Goal: Use online tool/utility: Utilize a website feature to perform a specific function

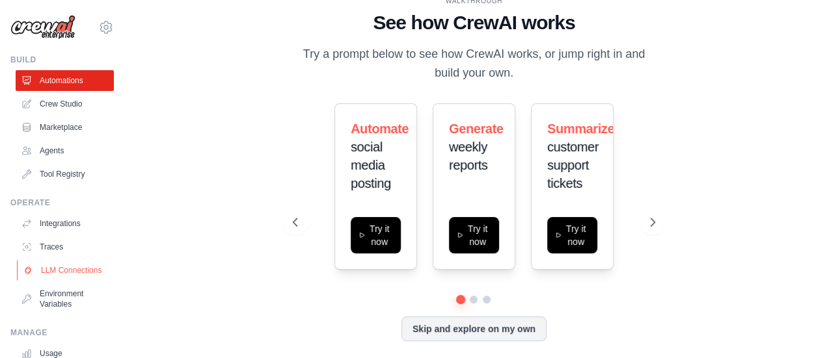
click at [70, 269] on link "LLM Connections" at bounding box center [66, 270] width 98 height 21
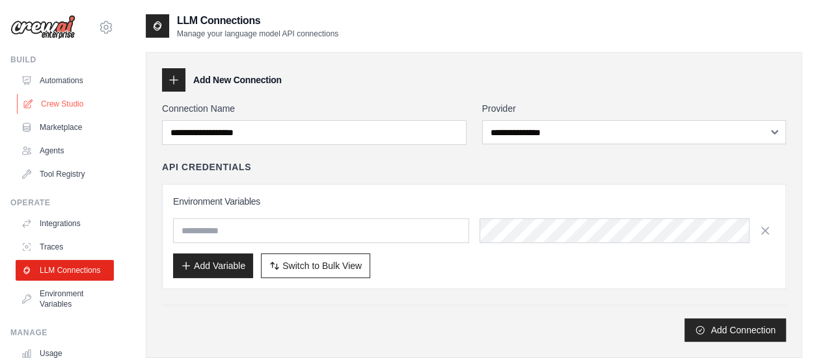
click at [61, 106] on link "Crew Studio" at bounding box center [66, 104] width 98 height 21
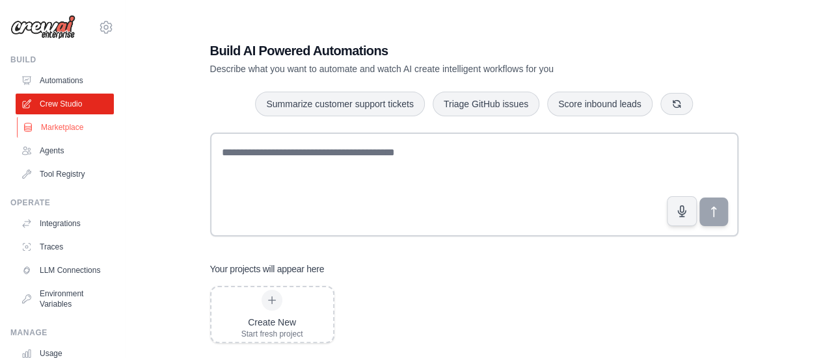
click at [62, 128] on link "Marketplace" at bounding box center [66, 127] width 98 height 21
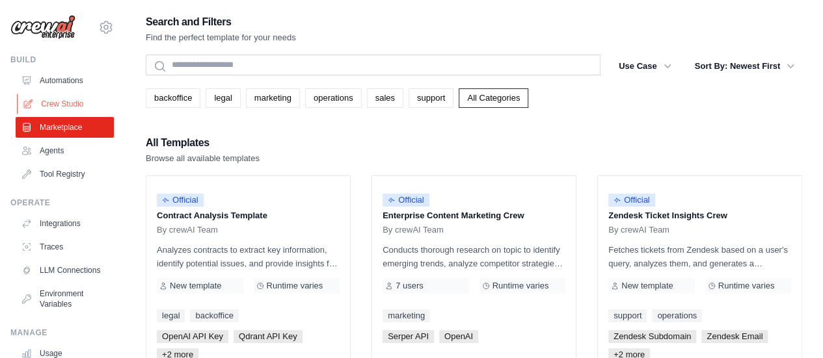
click at [66, 103] on link "Crew Studio" at bounding box center [66, 104] width 98 height 21
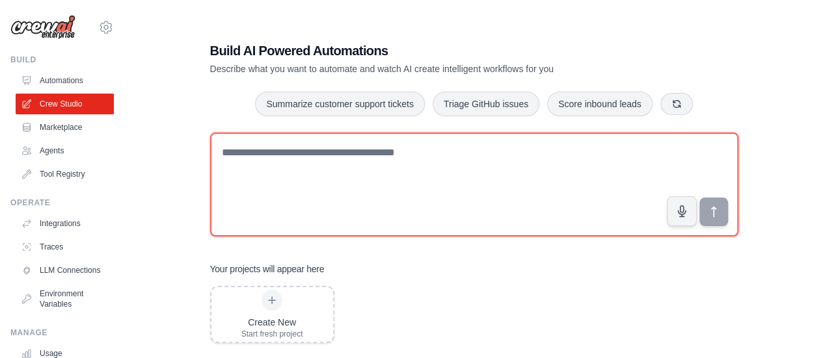
click at [269, 221] on textarea at bounding box center [474, 185] width 528 height 104
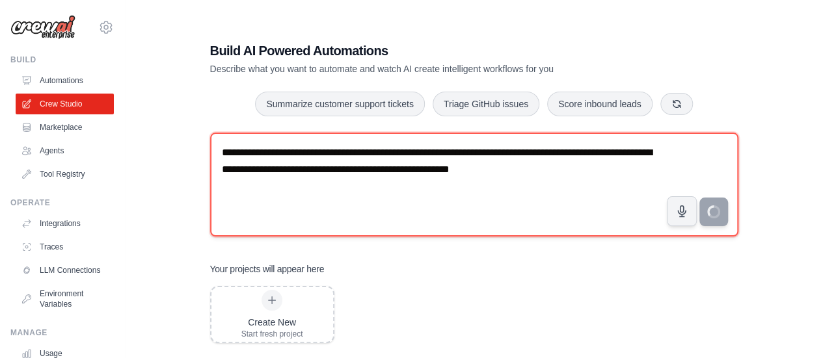
type textarea "**********"
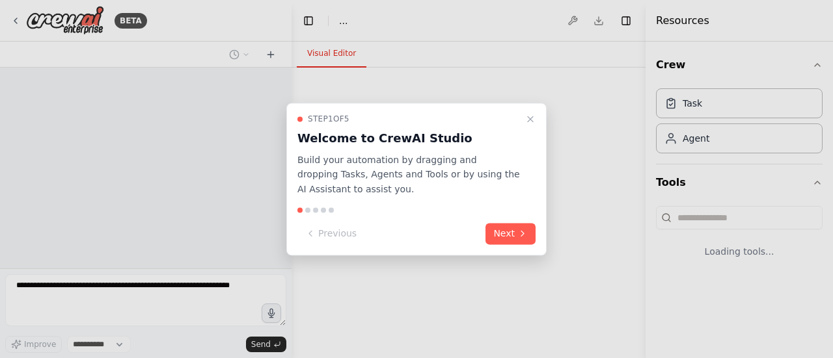
select select "****"
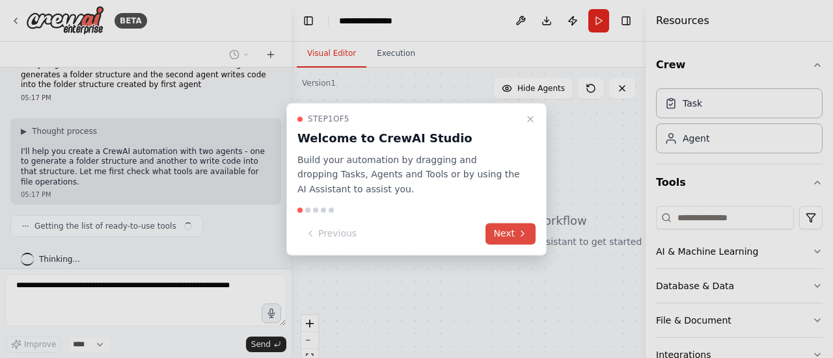
scroll to position [34, 0]
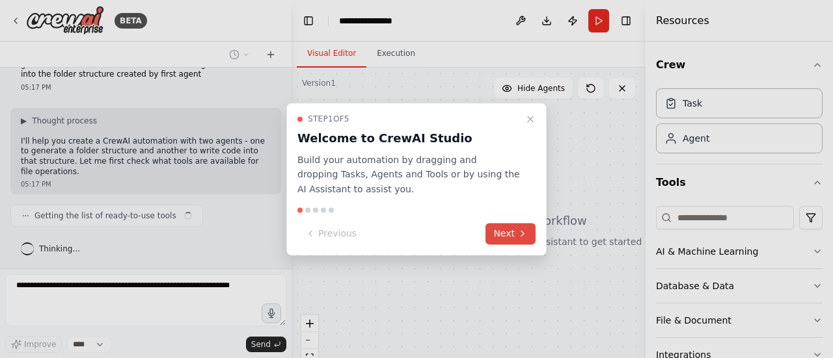
click at [510, 237] on button "Next" at bounding box center [510, 233] width 50 height 21
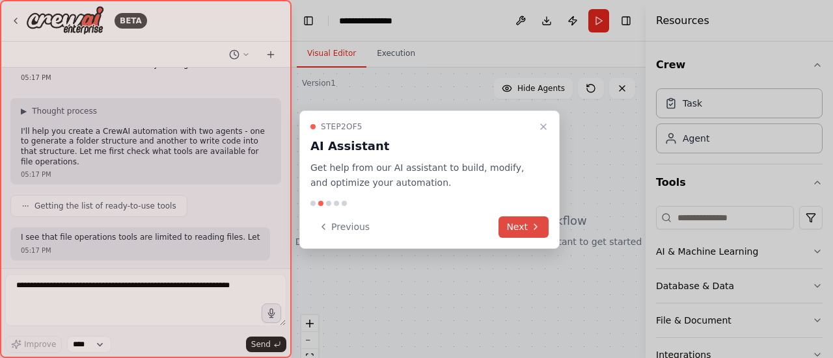
click at [511, 224] on button "Next" at bounding box center [523, 227] width 50 height 21
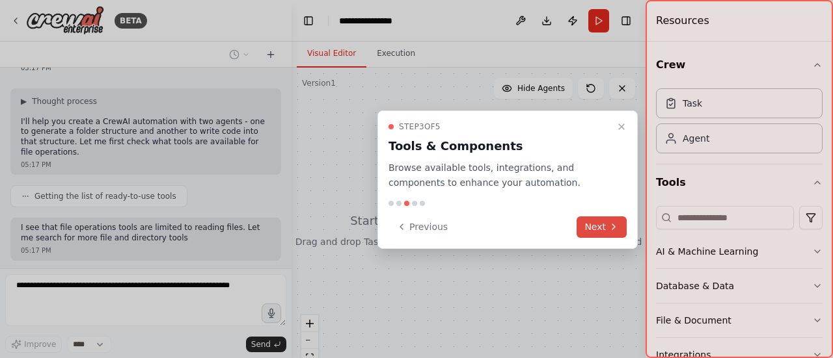
scroll to position [120, 0]
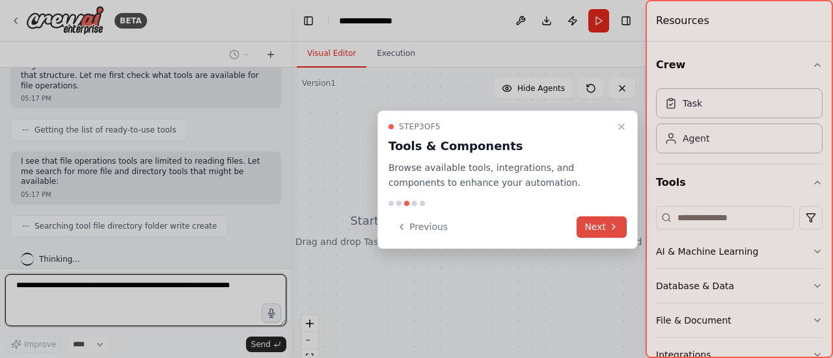
click at [592, 224] on button "Next" at bounding box center [601, 227] width 50 height 21
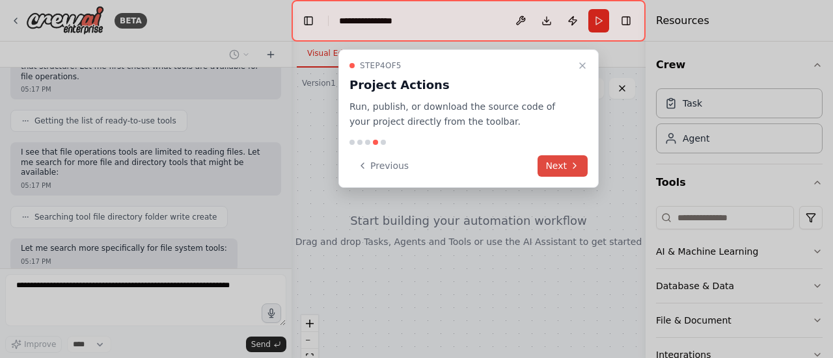
scroll to position [195, 0]
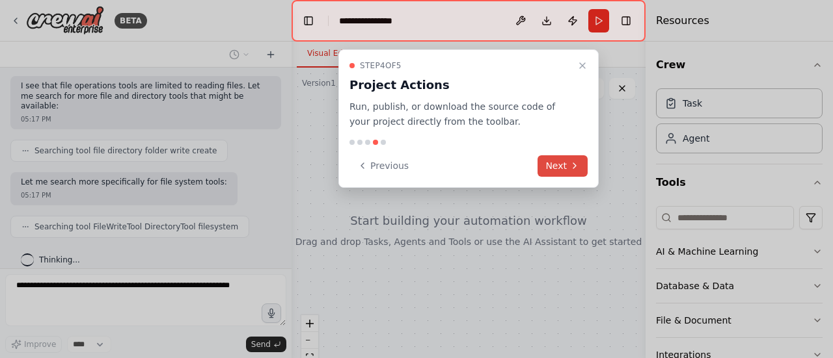
click at [566, 166] on button "Next" at bounding box center [562, 165] width 50 height 21
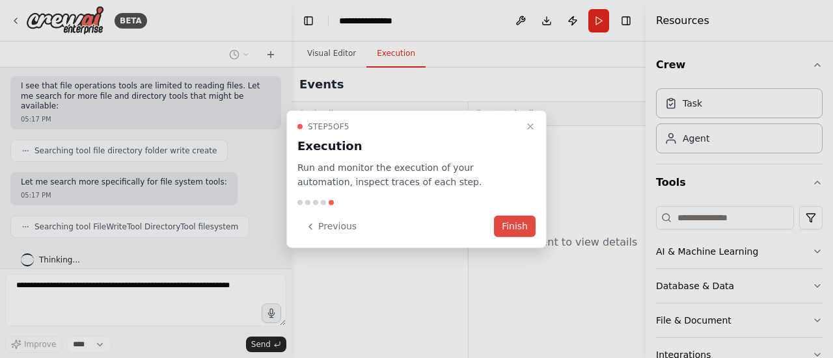
click at [522, 218] on button "Finish" at bounding box center [515, 226] width 42 height 21
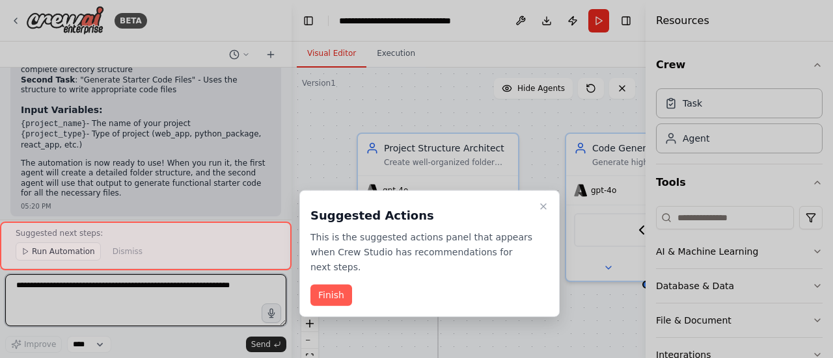
scroll to position [2060, 0]
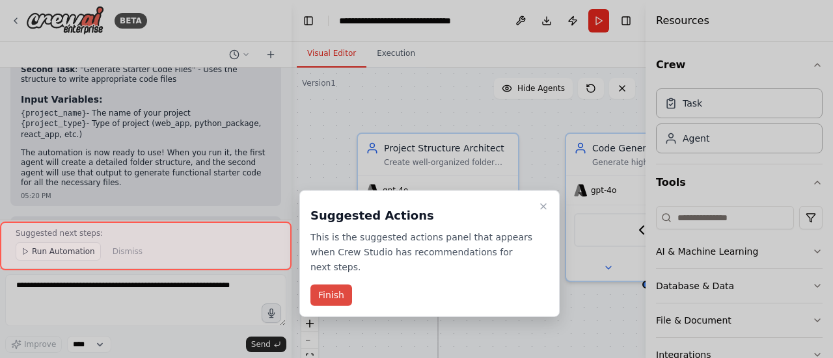
click at [328, 285] on button "Finish" at bounding box center [331, 295] width 42 height 21
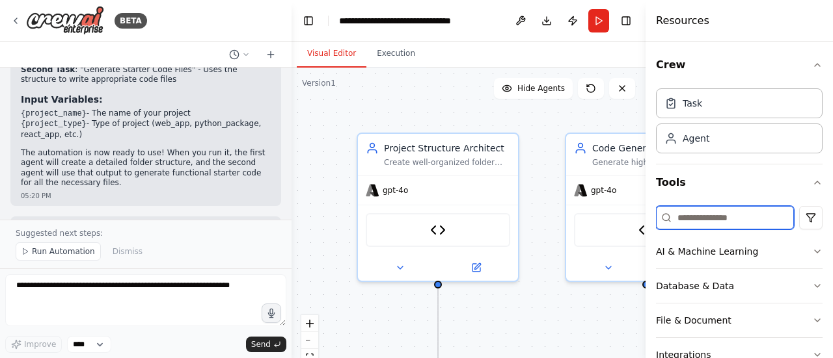
click at [688, 226] on input at bounding box center [725, 217] width 138 height 23
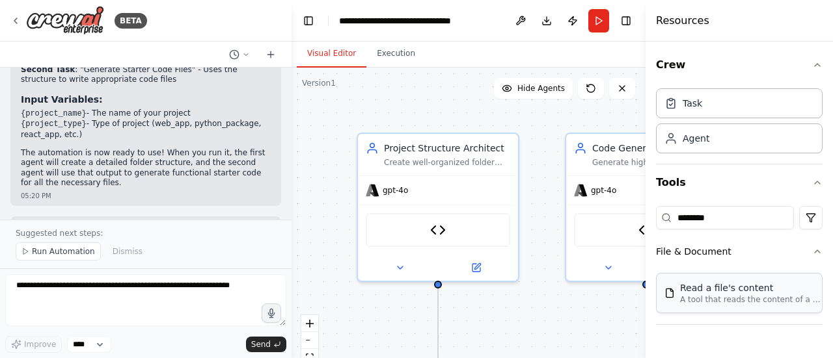
click at [709, 308] on div "Read a file's content A tool that reads the content of a file. To use this tool…" at bounding box center [739, 293] width 167 height 40
click at [716, 289] on div "Read a file's content" at bounding box center [751, 288] width 143 height 13
click at [697, 215] on input "********" at bounding box center [725, 217] width 138 height 23
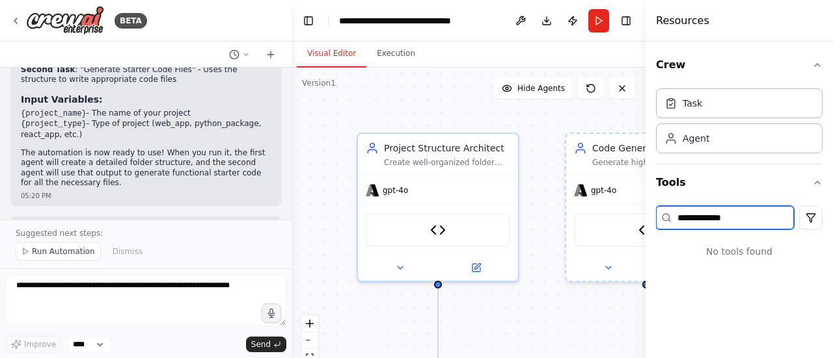
click at [713, 222] on input "**********" at bounding box center [725, 217] width 138 height 23
paste input "****"
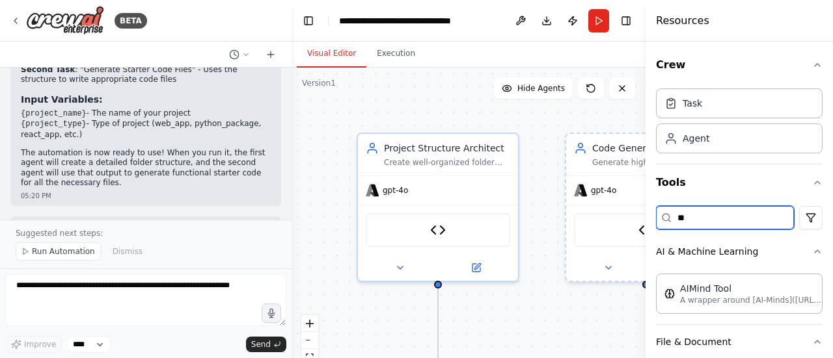
type input "*"
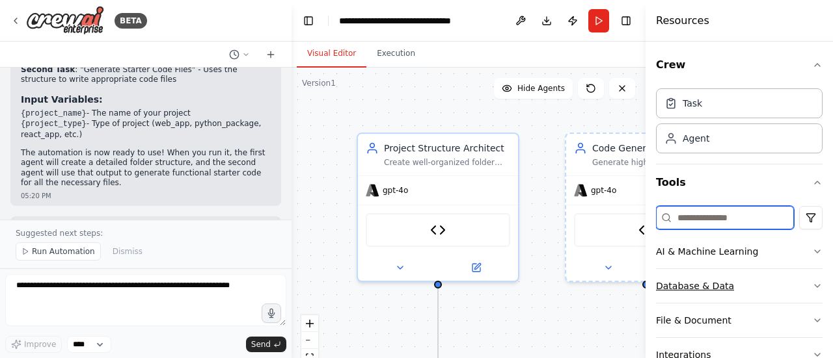
scroll to position [92, 0]
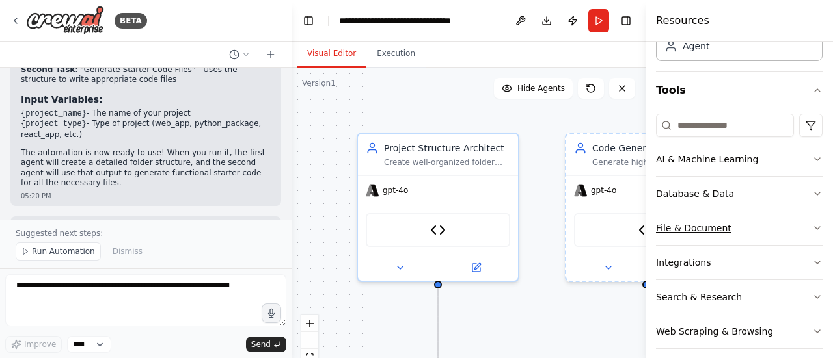
click at [697, 226] on button "File & Document" at bounding box center [739, 228] width 167 height 34
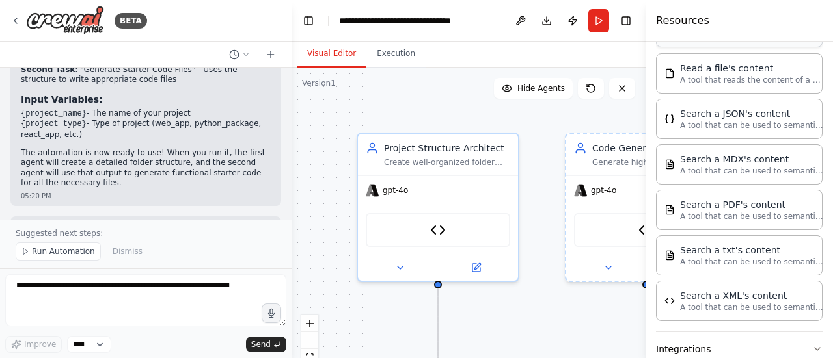
scroll to position [472, 0]
